Goal: Task Accomplishment & Management: Use online tool/utility

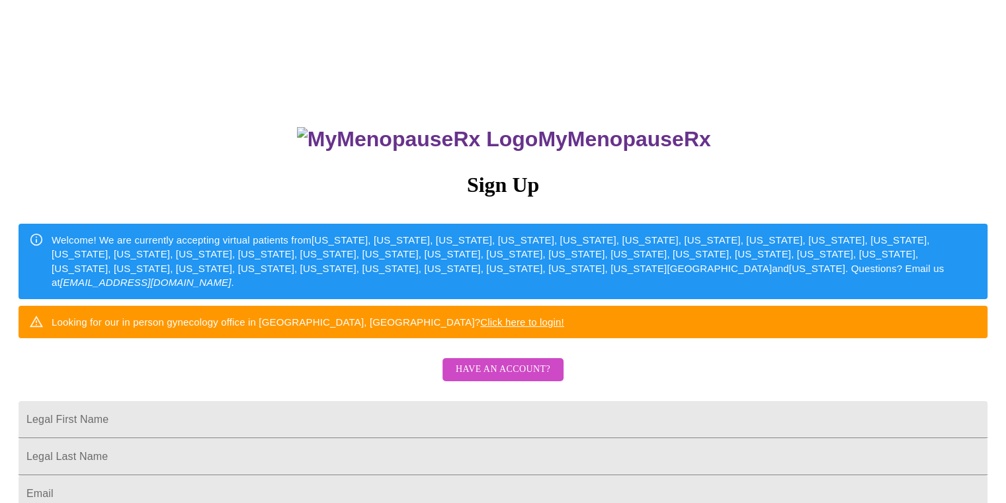
click at [515, 378] on span "Have an account?" at bounding box center [503, 369] width 95 height 17
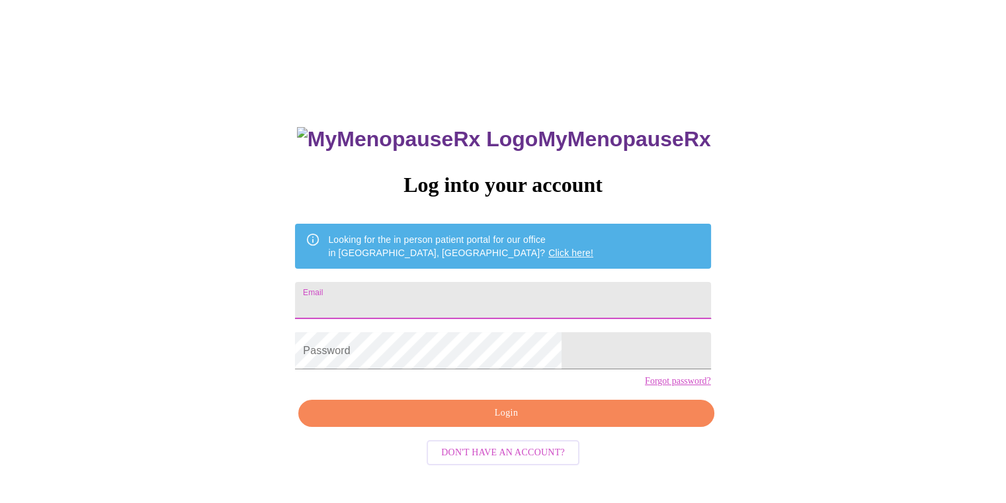
click at [458, 300] on input "Email" at bounding box center [502, 300] width 415 height 37
type input "[EMAIL_ADDRESS][DOMAIN_NAME]"
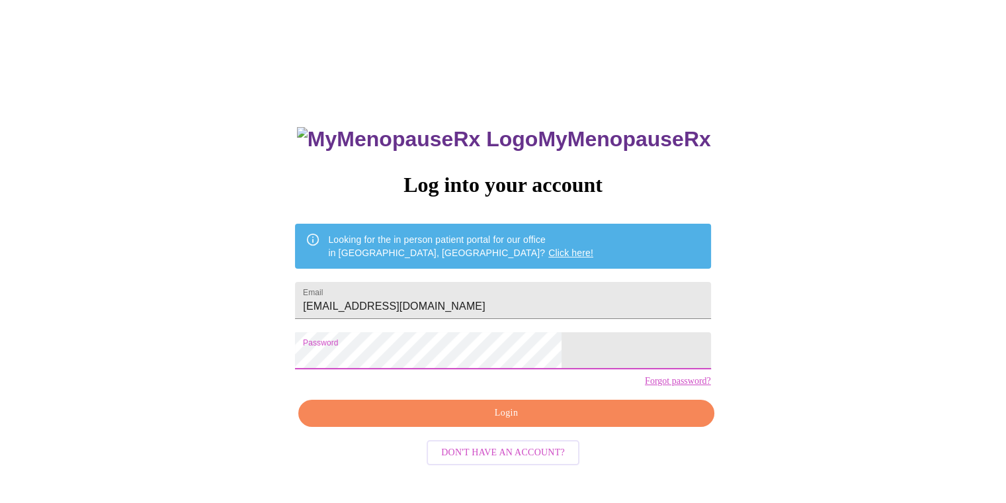
click at [477, 421] on span "Login" at bounding box center [506, 413] width 385 height 17
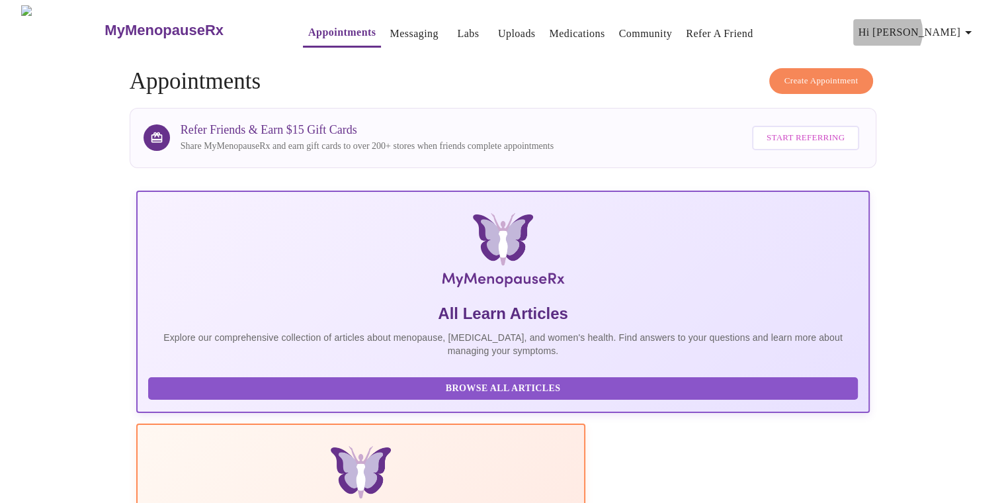
click at [958, 26] on span "Hi [PERSON_NAME]" at bounding box center [918, 32] width 118 height 19
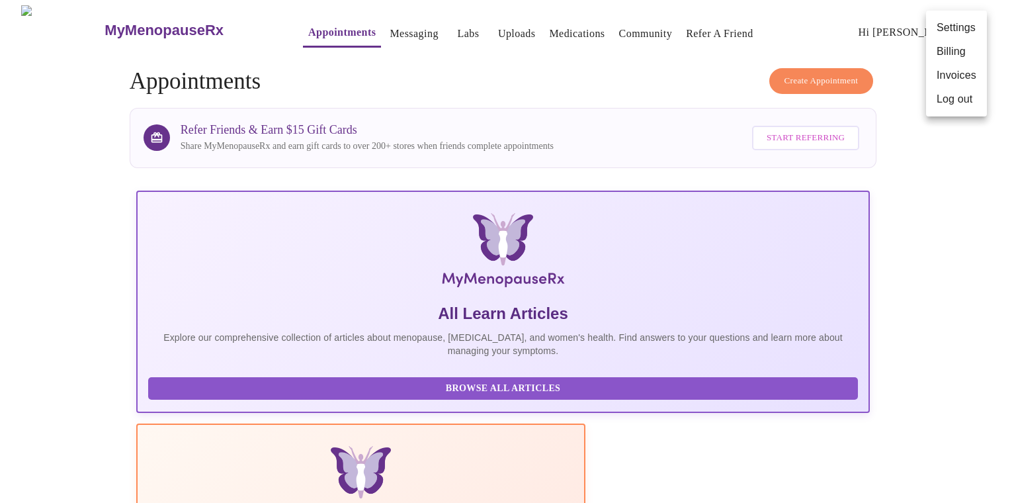
click at [947, 197] on div at bounding box center [508, 251] width 1016 height 503
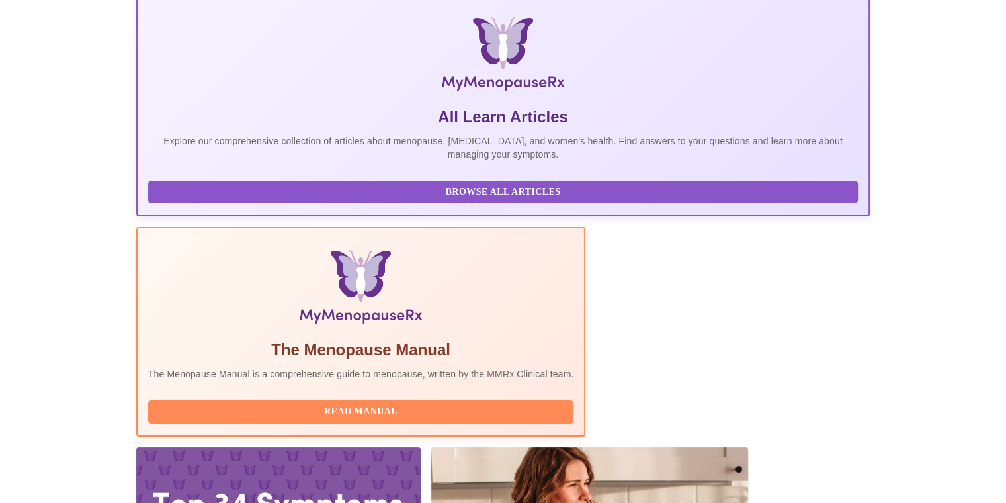
scroll to position [220, 0]
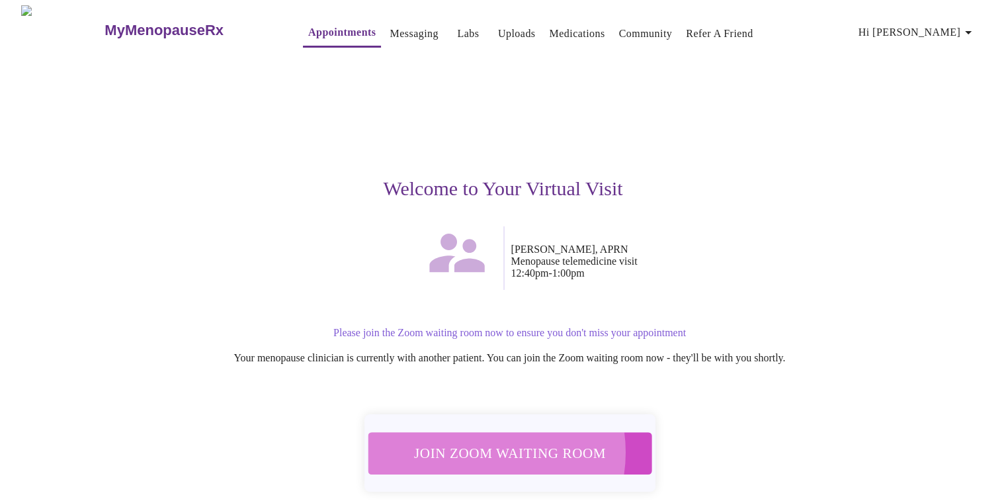
click at [474, 443] on span "Join Zoom Waiting Room" at bounding box center [509, 453] width 249 height 24
